Goal: Find specific page/section: Find specific page/section

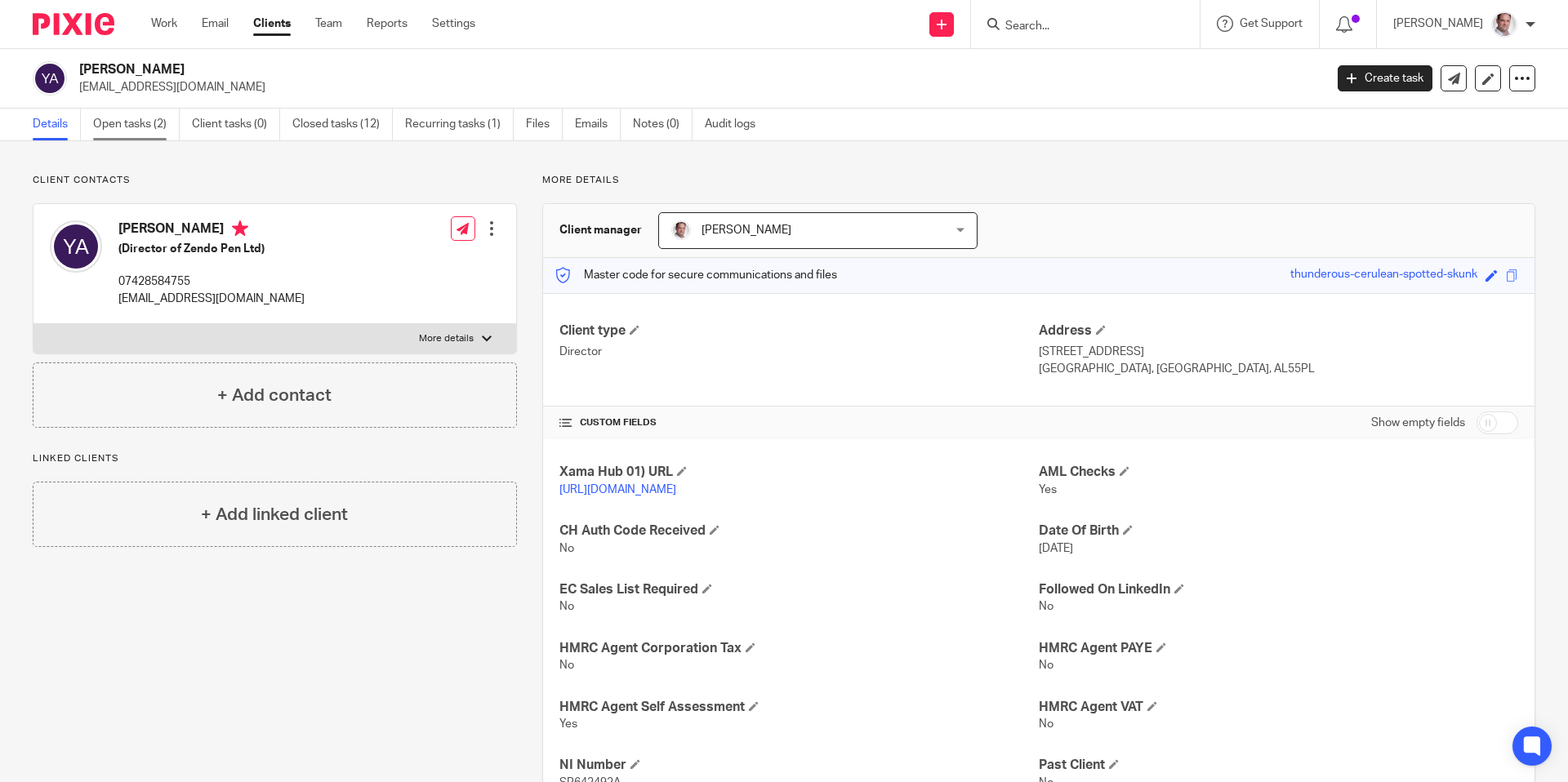
click at [122, 126] on link "Open tasks (2)" at bounding box center [136, 124] width 86 height 32
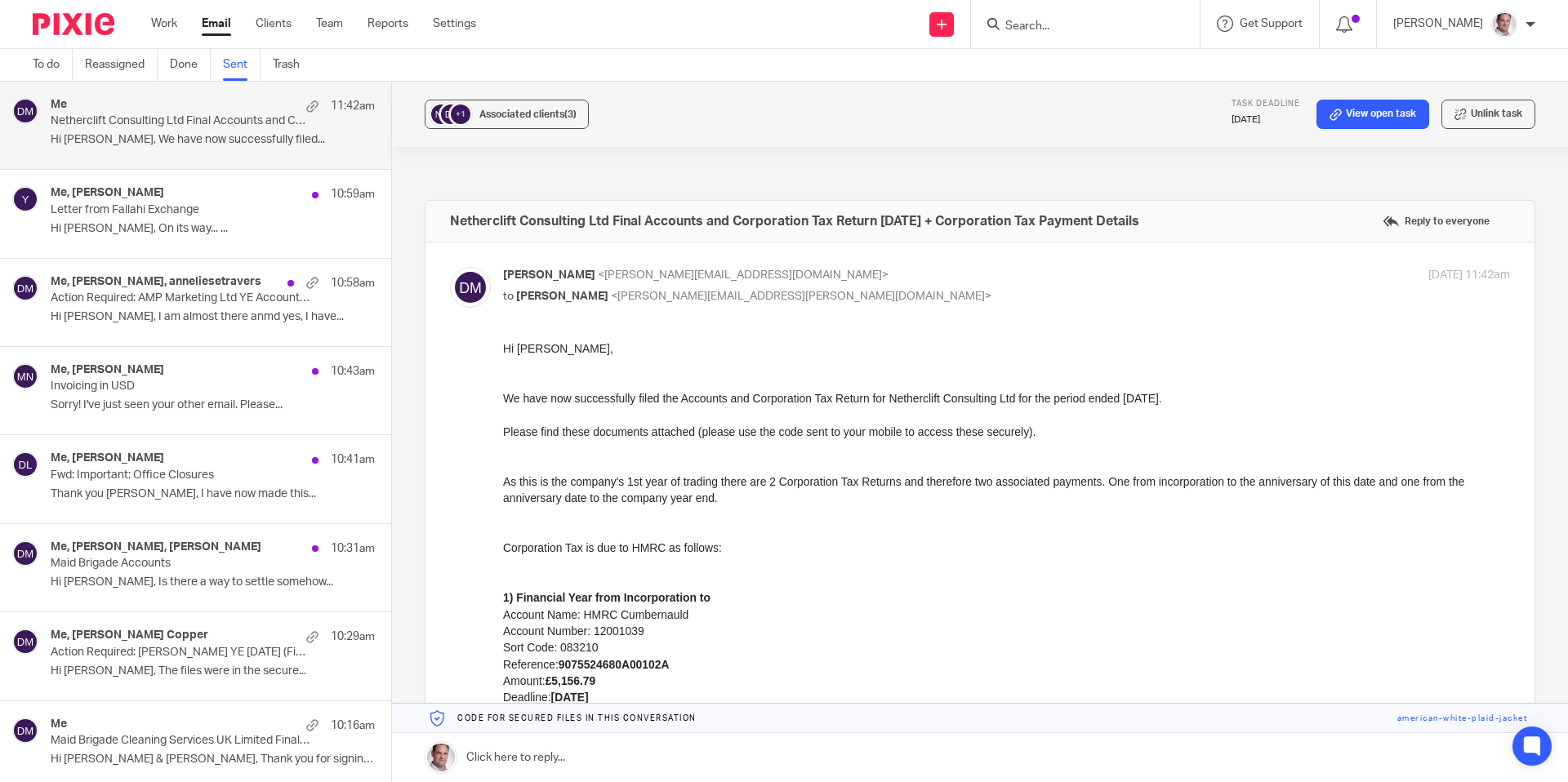
scroll to position [5, 0]
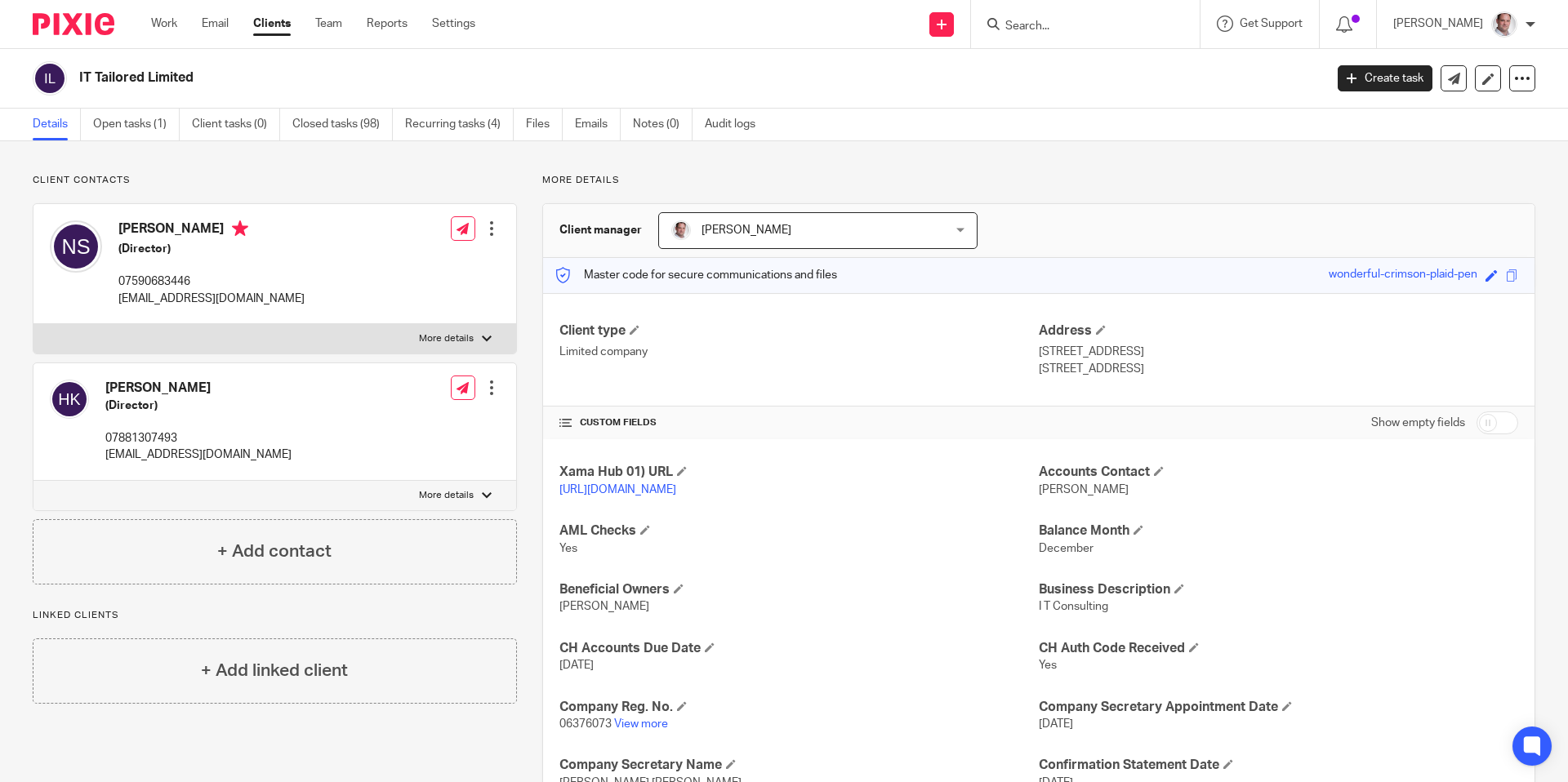
click at [1060, 24] on input "Search" at bounding box center [1077, 27] width 147 height 15
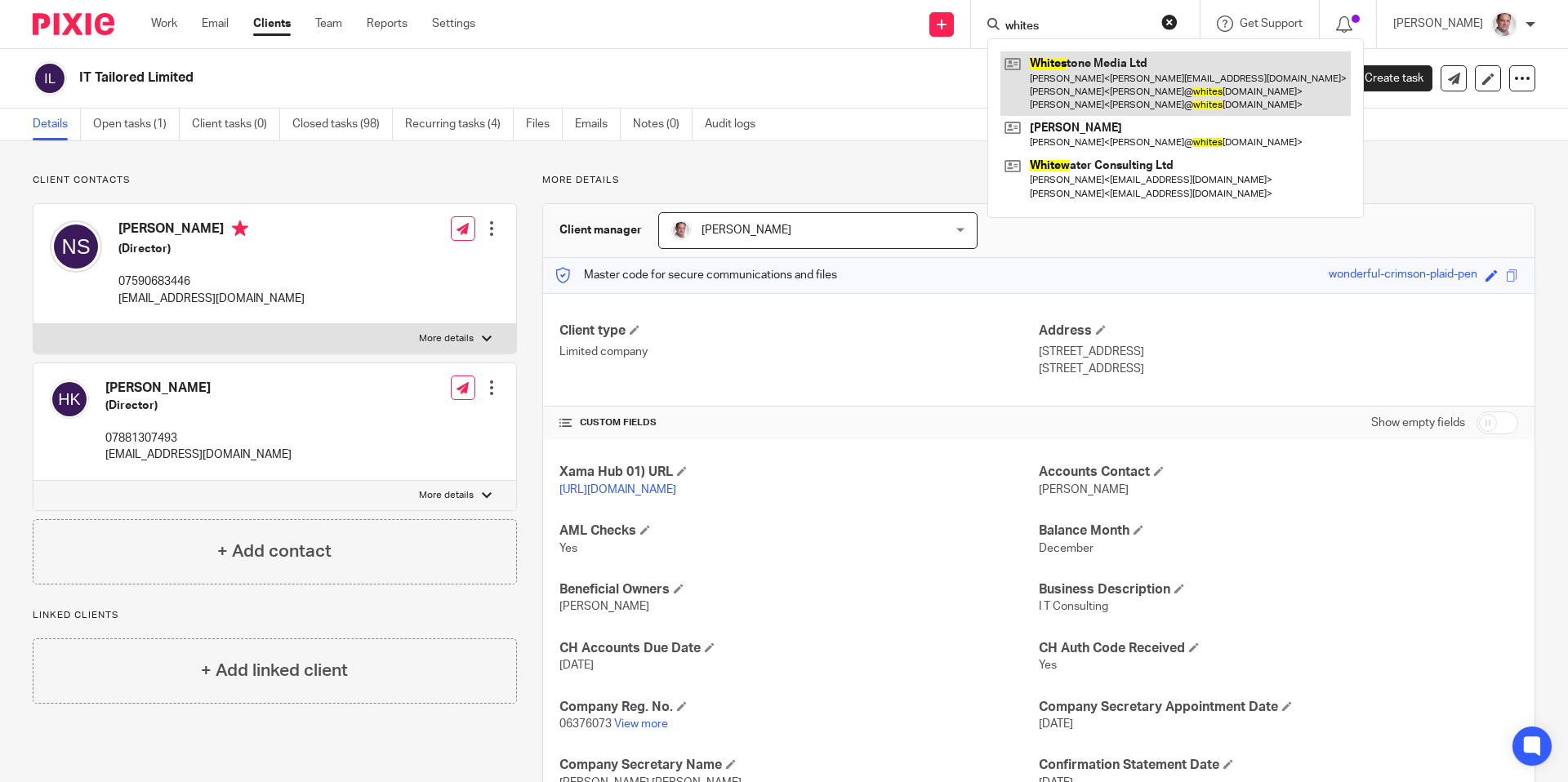
type input "whites"
click at [1107, 62] on link at bounding box center [1175, 84] width 350 height 65
